Goal: Obtain resource: Obtain resource

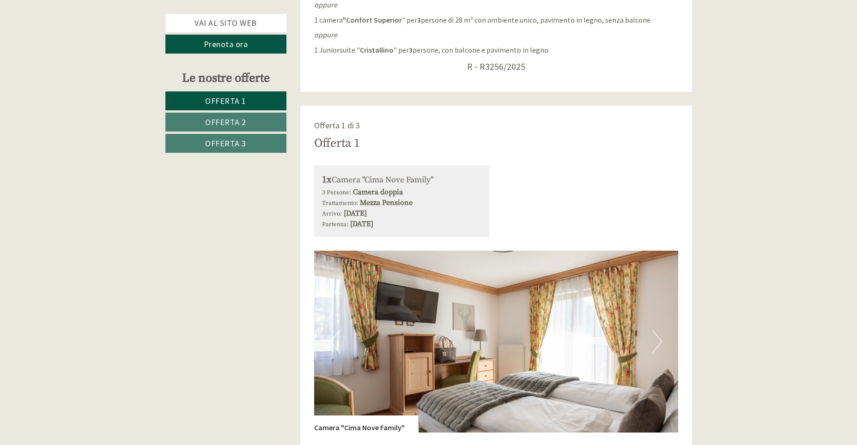
scroll to position [508, 0]
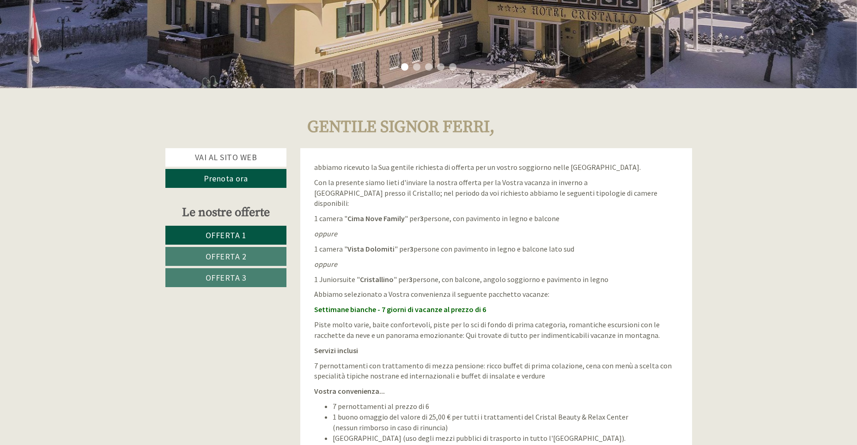
scroll to position [370, 0]
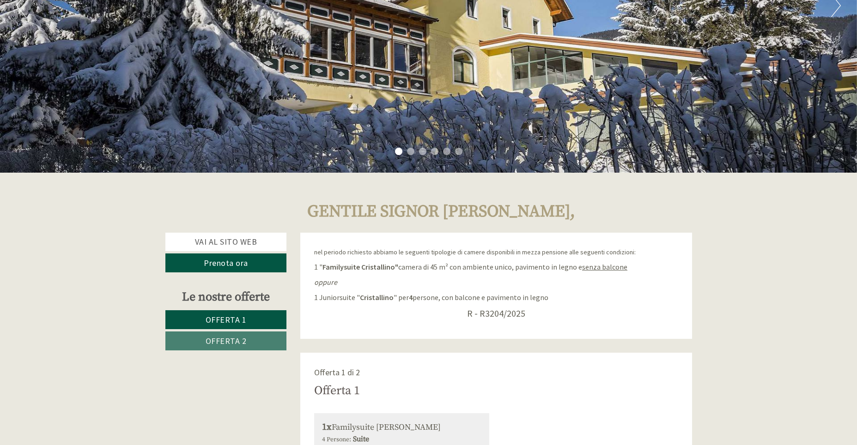
scroll to position [231, 0]
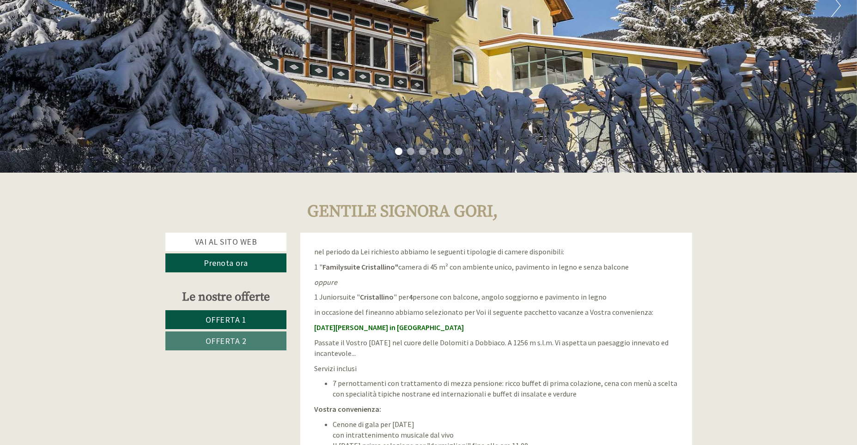
scroll to position [323, 0]
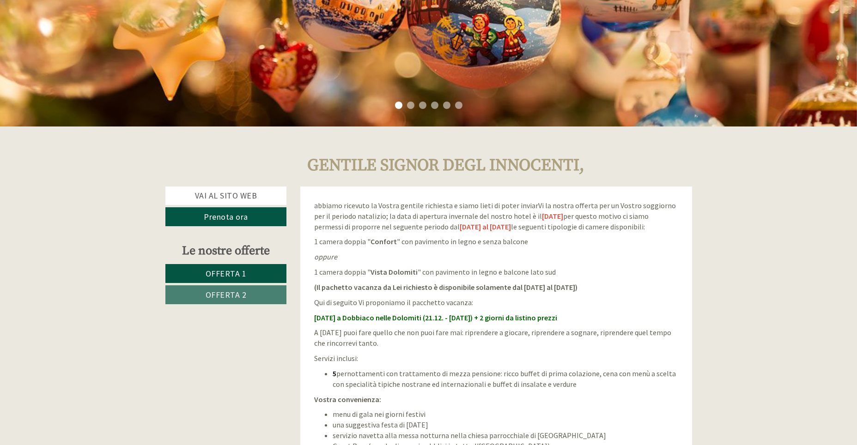
scroll to position [323, 0]
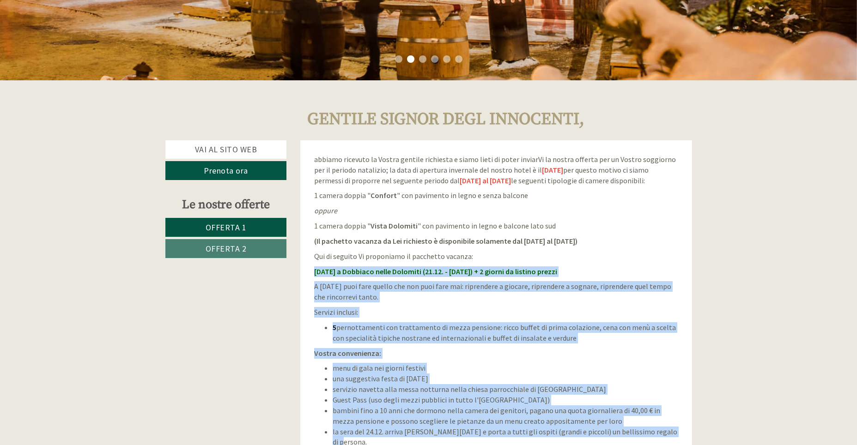
drag, startPoint x: 316, startPoint y: 270, endPoint x: 669, endPoint y: 430, distance: 388.2
click at [669, 430] on div "abbiamo ricevuto la Vostra gentile richiesta e siamo lieti di poter inviarVi la…" at bounding box center [496, 310] width 392 height 341
copy div "[DATE] a Dobbiaco nelle Dolomiti (21.12. - [DATE]) + 2 giorni da listino prezzi…"
